Goal: Task Accomplishment & Management: Use online tool/utility

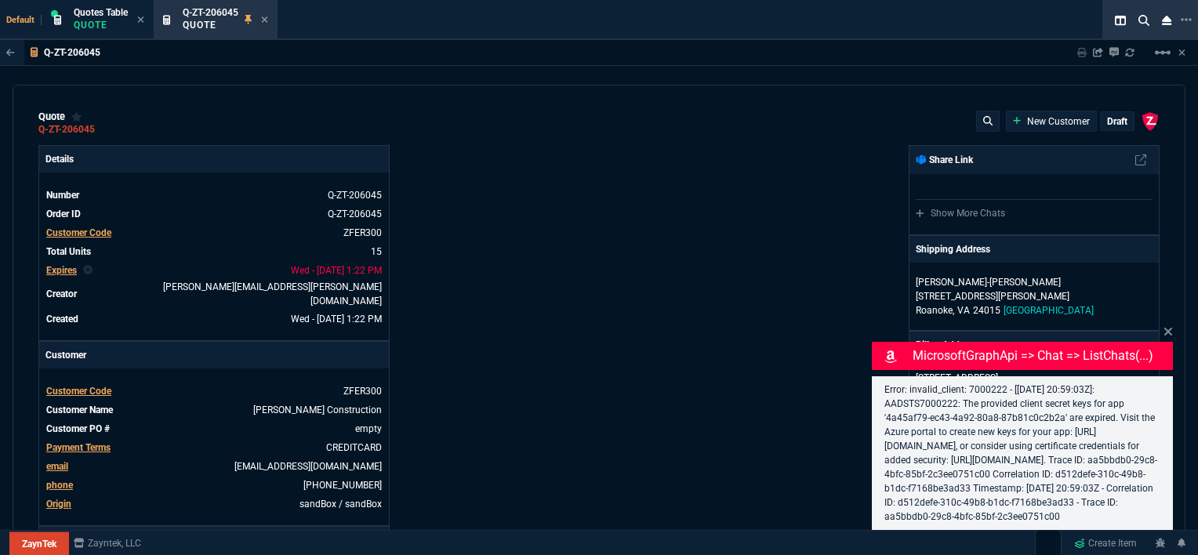
select select "12: [PERSON_NAME]"
type input "100"
type input "995"
type input "1260.57"
type input "22"
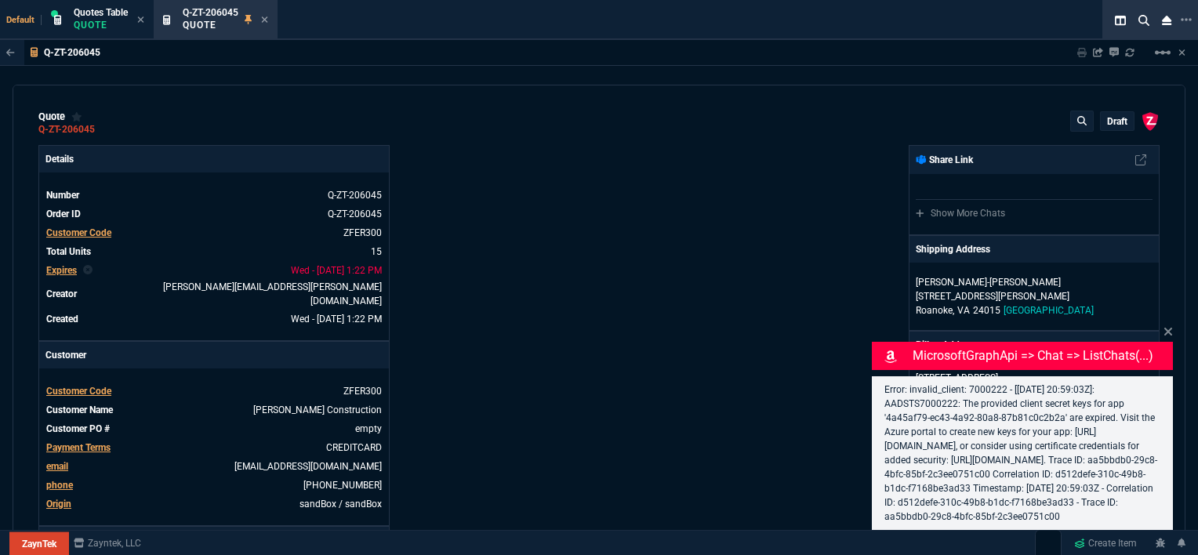
type input "190"
type input "1178.09"
type input "11"
type input "135"
type input "1908.52"
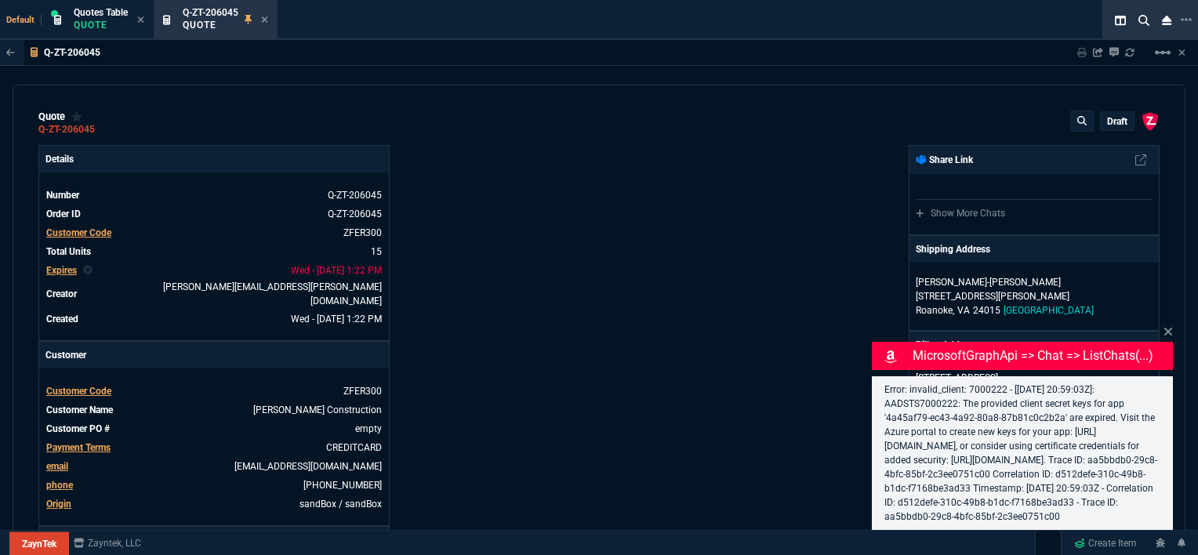
type input "18"
type input "211"
type input "1746.35"
type input "100"
type input "2085"
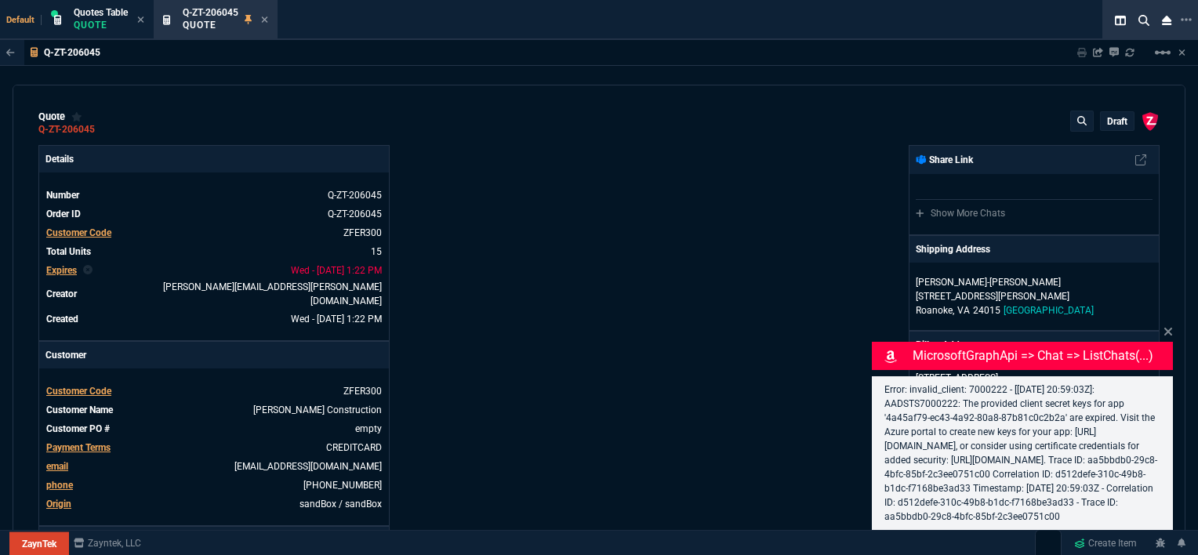
type input "2844.07"
type input "100"
type input "1665"
type input "2494.8"
type input "13"
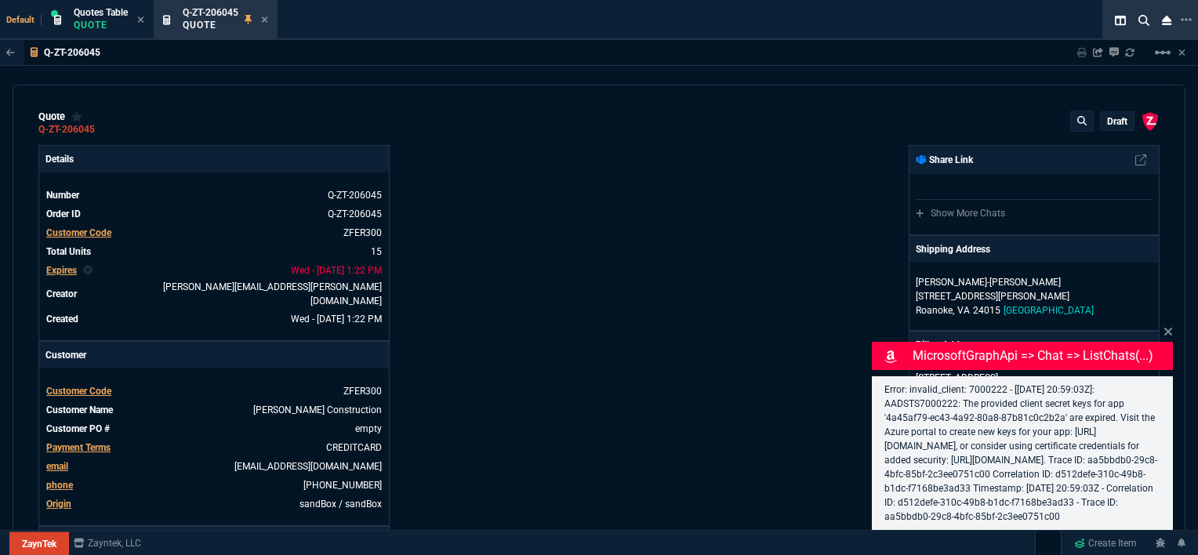
type input "361"
type input "3548.15"
type input "20"
type input "715"
type input "4041.58"
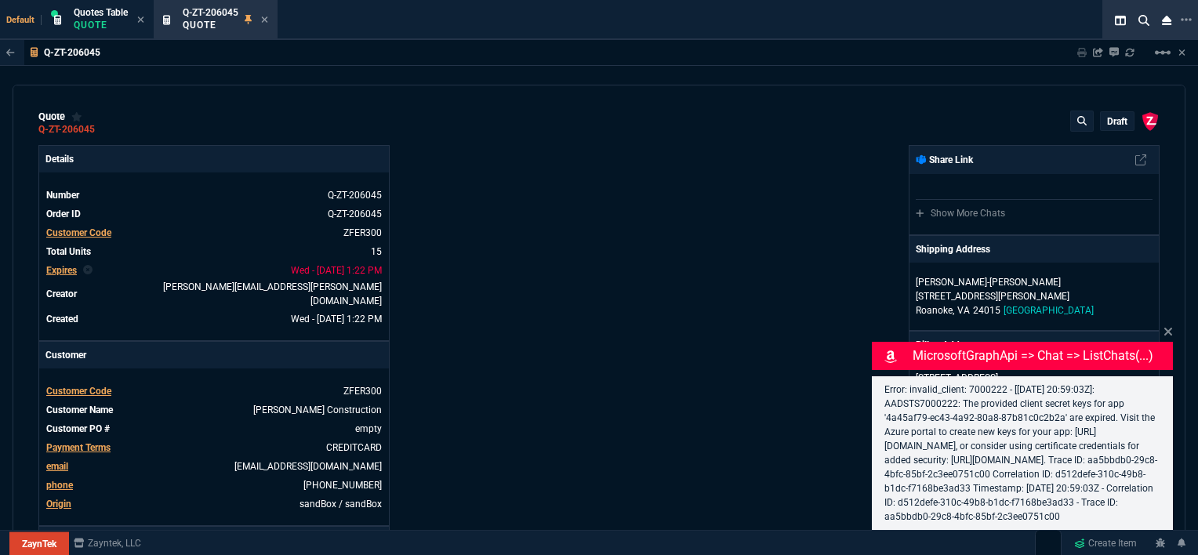
type input "3"
type input "12"
type input "699"
type input "11"
type input "88"
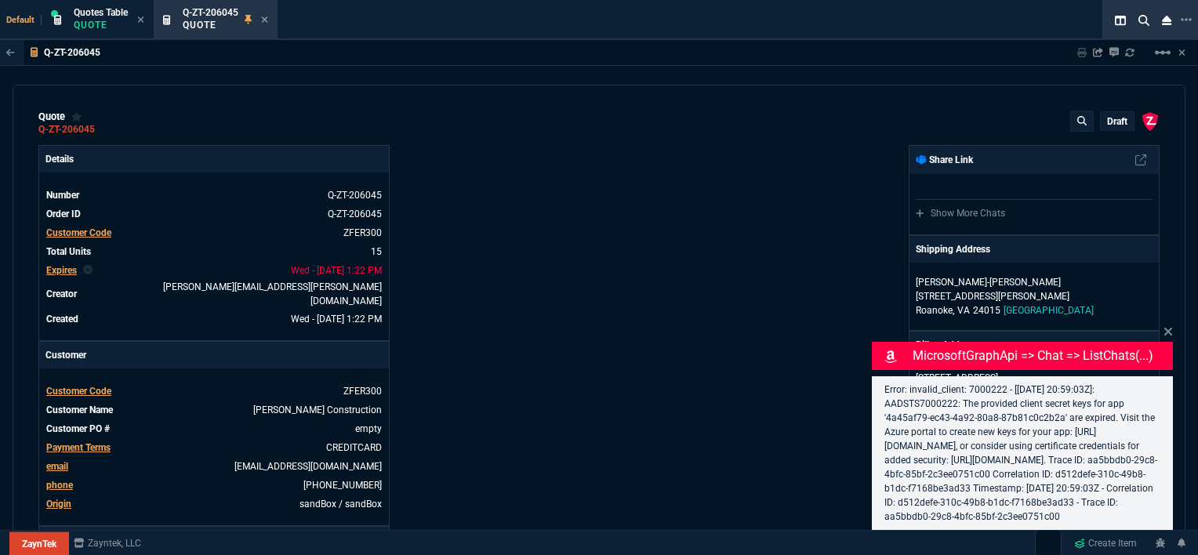
type input "1049"
type input "2"
type input "33"
type input "1999"
type input "10"
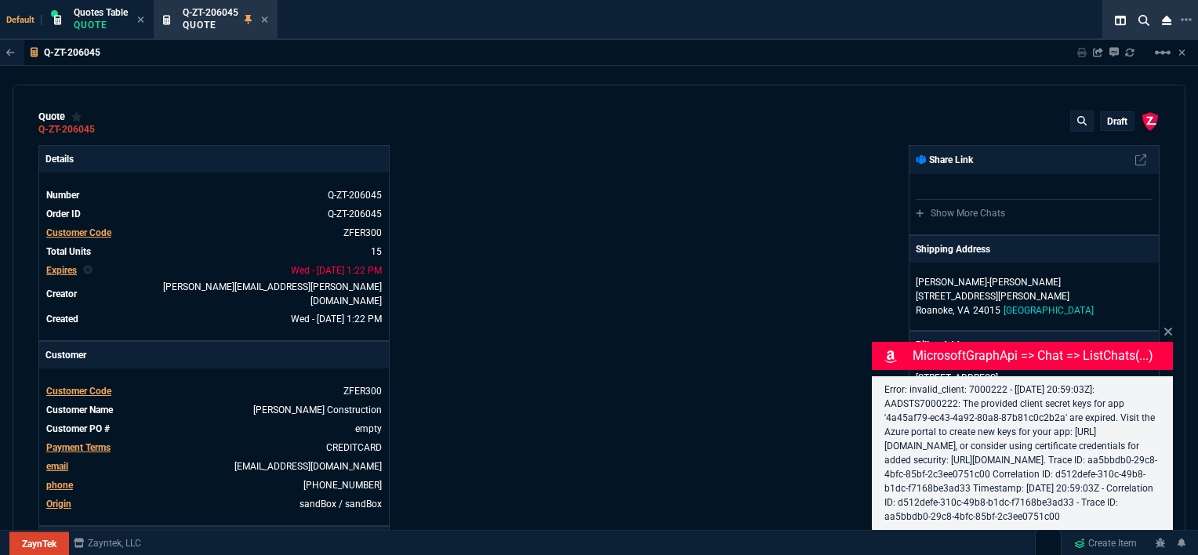
type input "121"
type input "1649"
type input "3"
type input "75"
type input "4352.04"
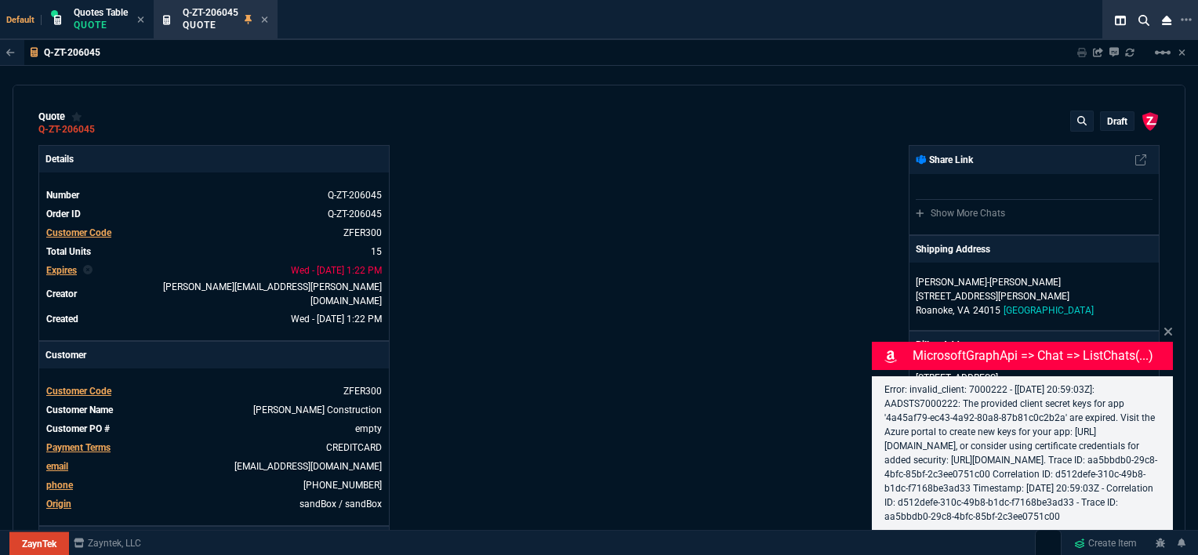
type input "2"
type input "59"
type input "4964.65"
type input "0"
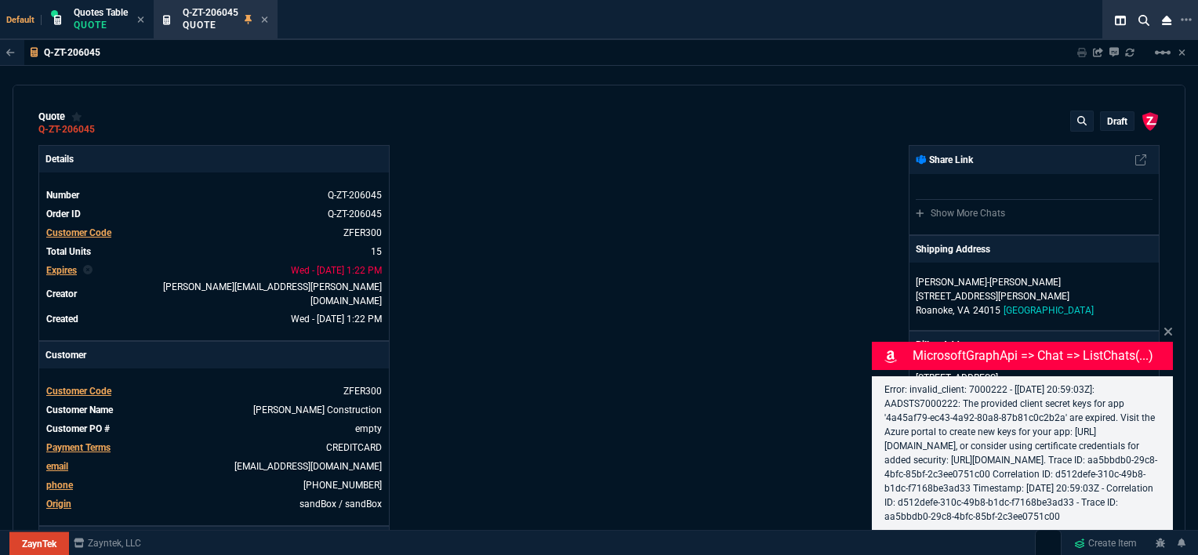
type input "6409.36"
type input "21"
type input "28"
type input "33"
type input "34"
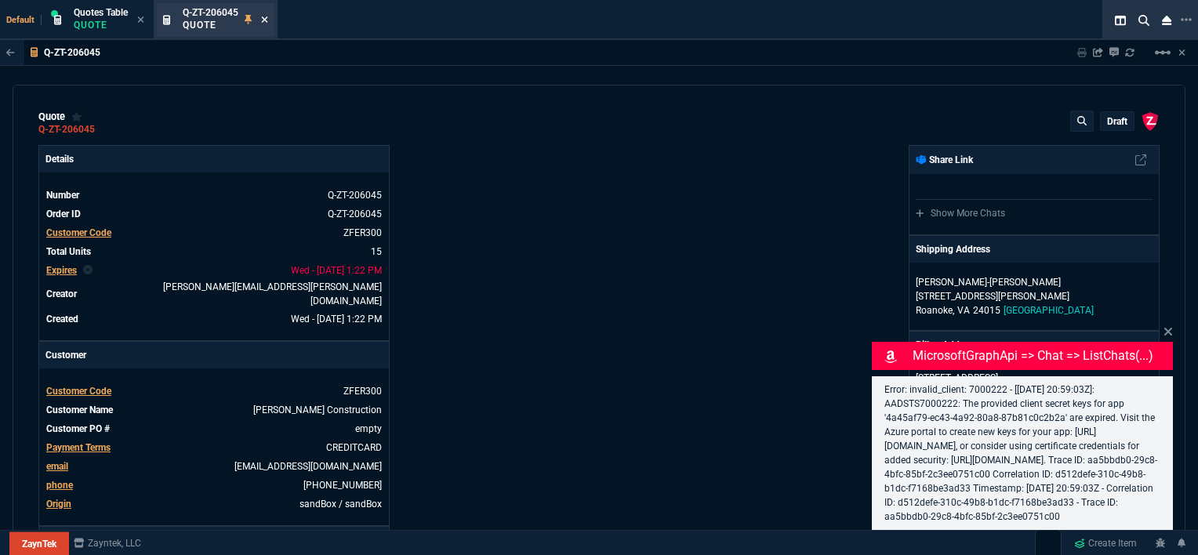
type input "27"
type input "33"
type input "24"
type input "10"
type input "33"
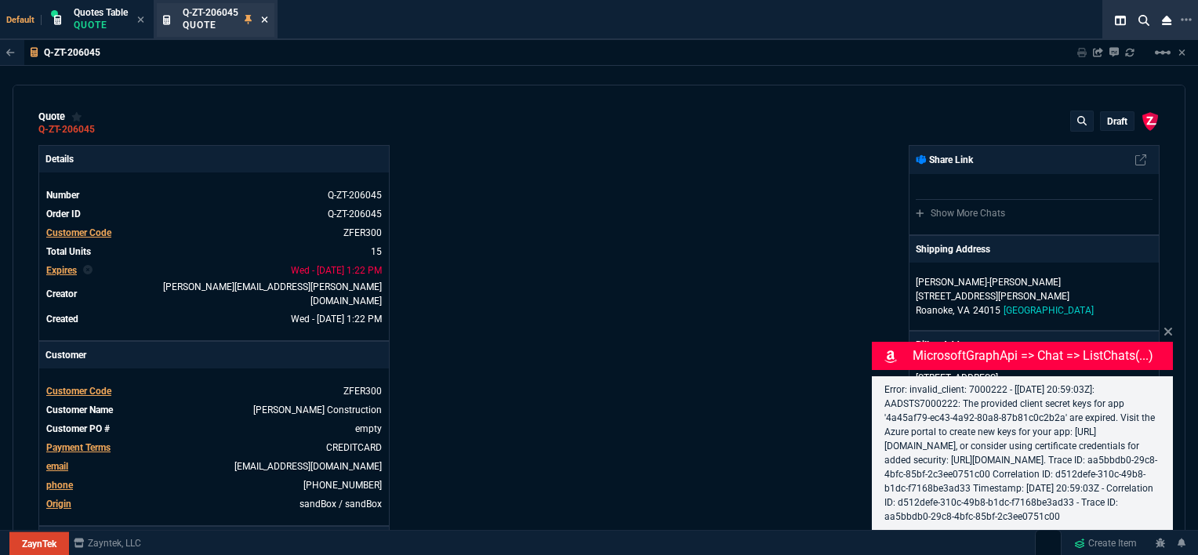
type input "26"
type input "33"
type input "27"
type input "33"
type input "26"
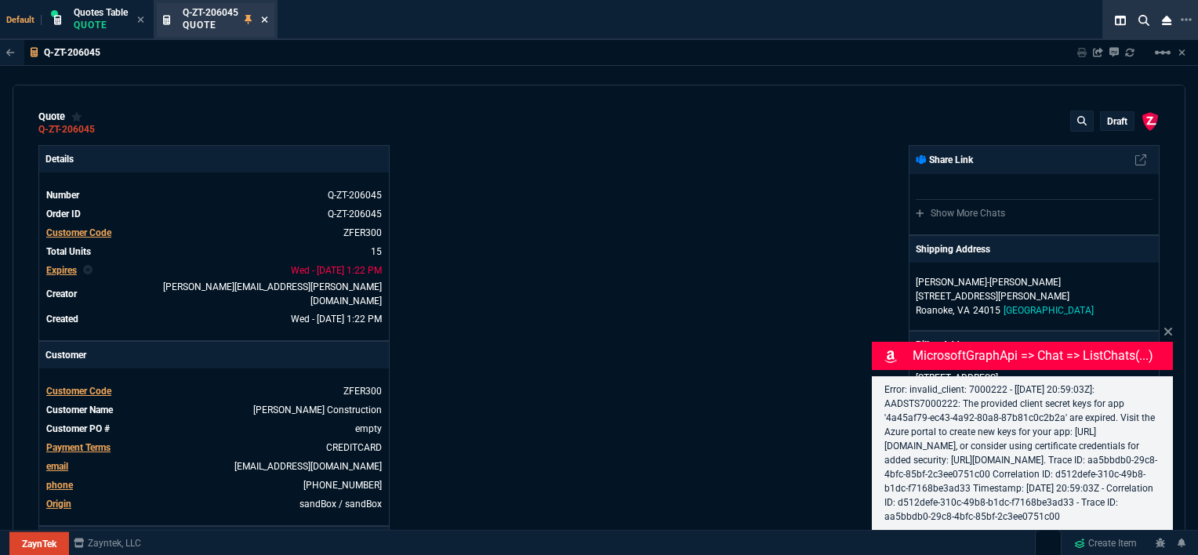
type input "100"
click at [266, 17] on icon at bounding box center [264, 19] width 7 height 9
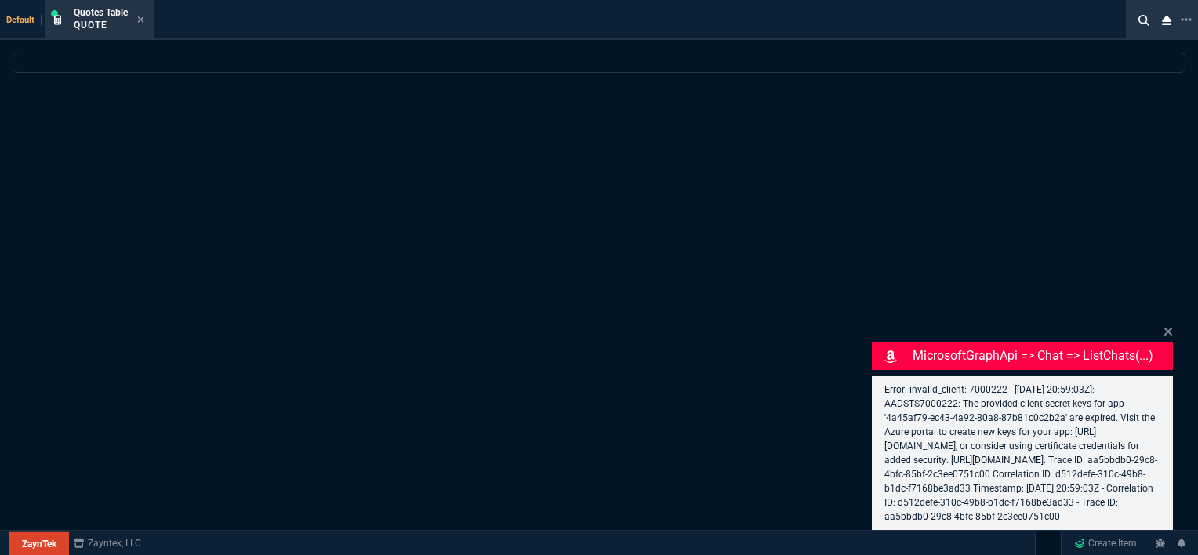
select select
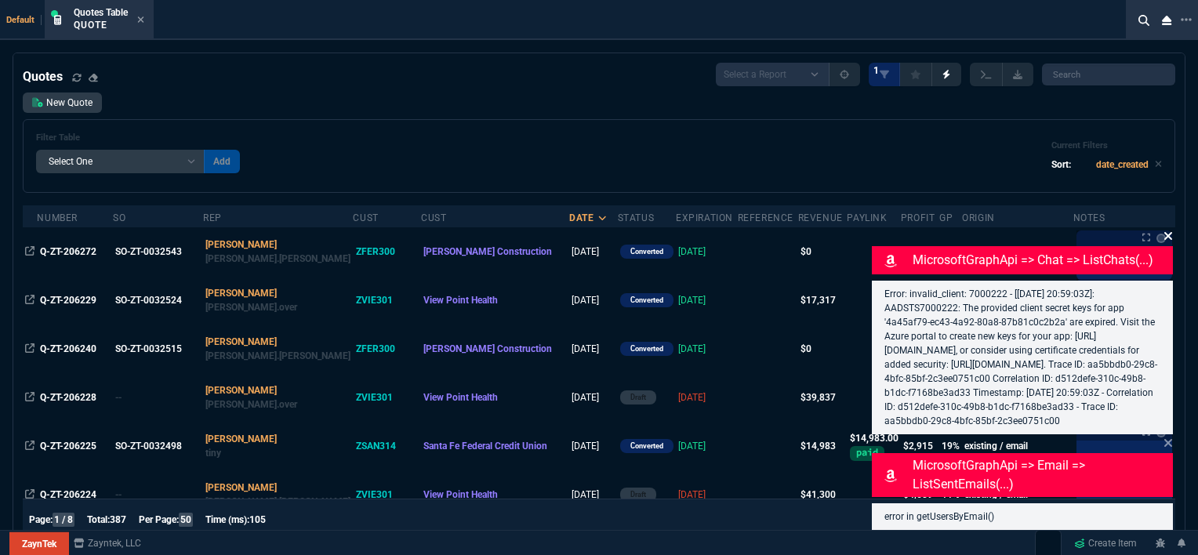
click at [1166, 230] on icon at bounding box center [1168, 236] width 9 height 13
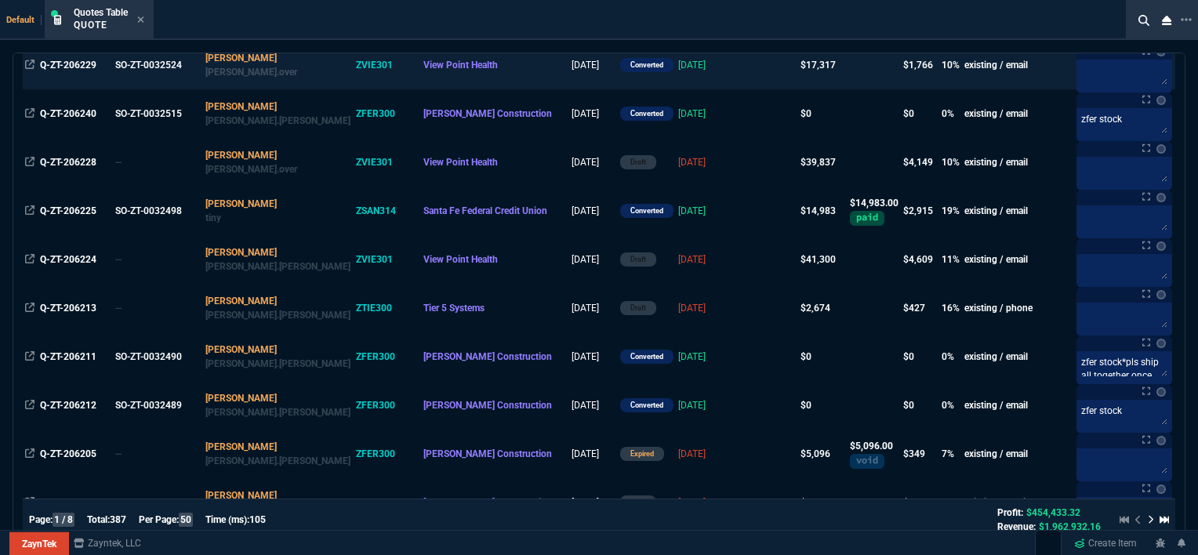
scroll to position [314, 0]
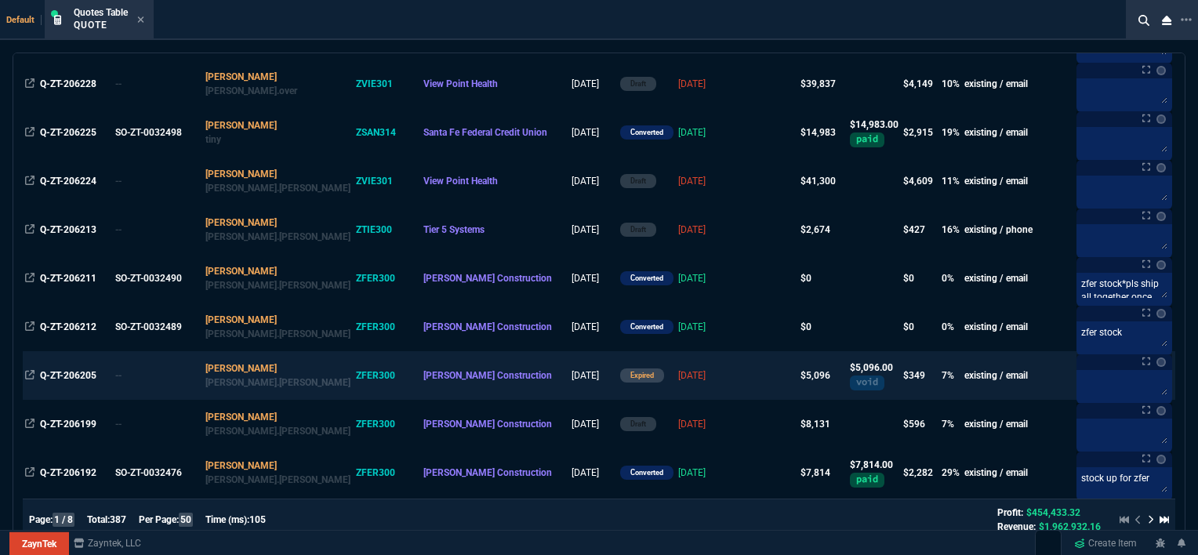
click at [738, 380] on td at bounding box center [768, 375] width 60 height 49
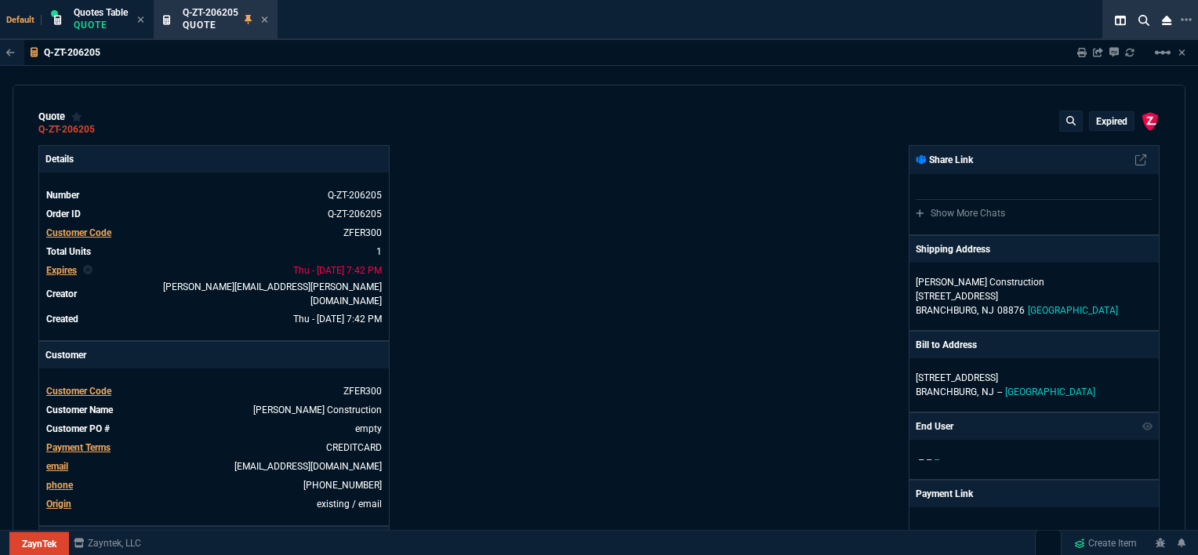
type input "12"
type input "596"
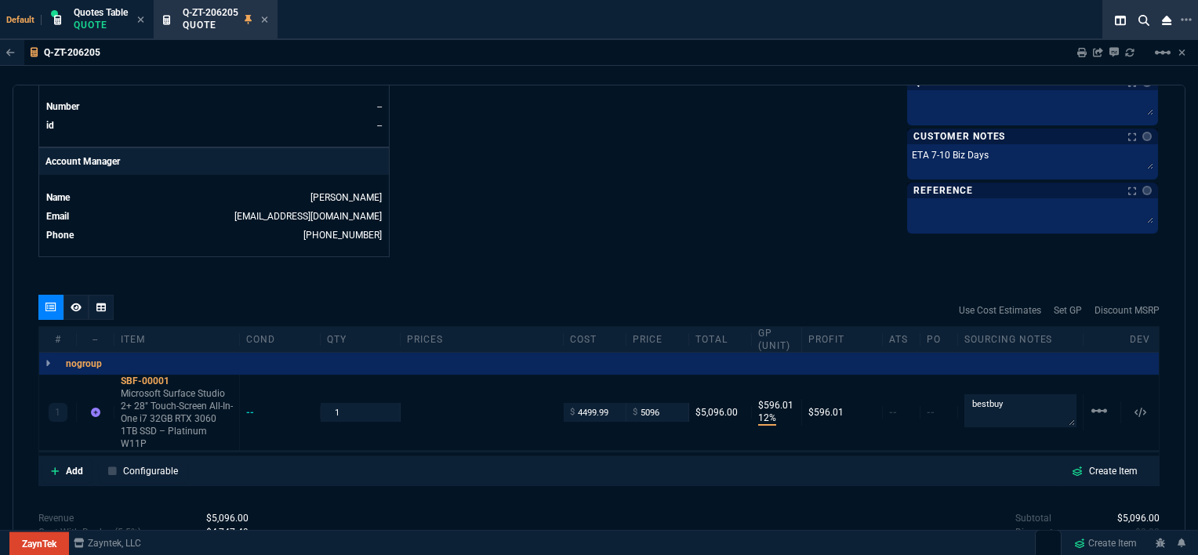
scroll to position [784, 0]
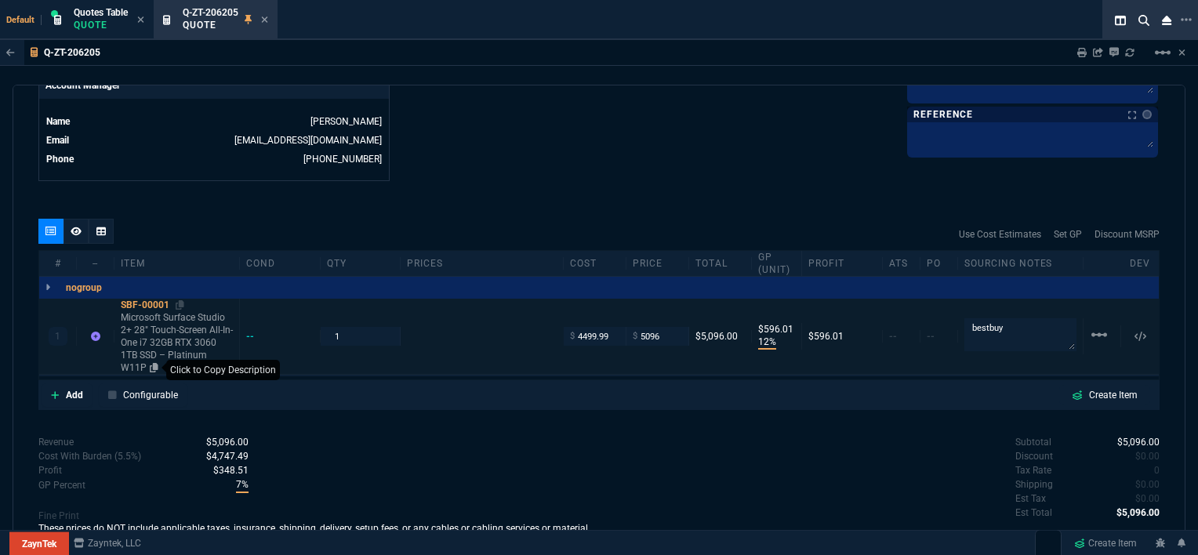
click at [150, 363] on icon at bounding box center [154, 367] width 9 height 9
click at [176, 300] on icon at bounding box center [180, 304] width 9 height 9
